Goal: Task Accomplishment & Management: Manage account settings

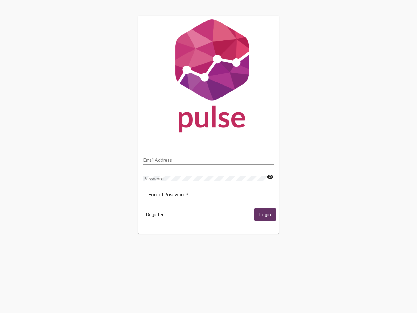
click at [209, 158] on input "Email Address" at bounding box center [208, 159] width 130 height 5
click at [270, 177] on mat-icon "visibility" at bounding box center [270, 177] width 7 height 8
click at [168, 195] on span "Forgot Password?" at bounding box center [168, 195] width 39 height 6
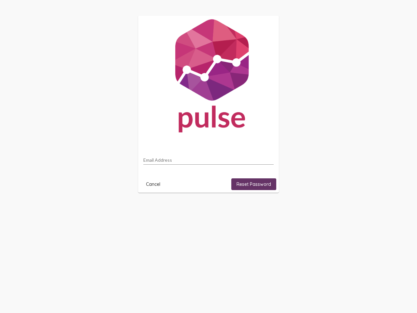
click at [155, 208] on html "Email Address Cancel Reset Password" at bounding box center [208, 104] width 417 height 208
click at [265, 208] on html "Email Address Cancel Reset Password" at bounding box center [208, 104] width 417 height 208
